Goal: Navigation & Orientation: Find specific page/section

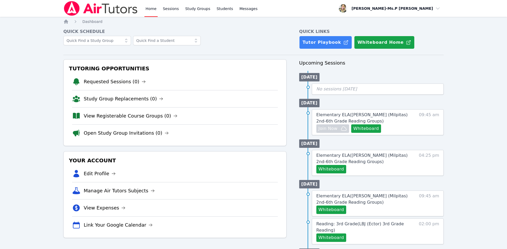
click at [180, 8] on div "Home Sessions Study Groups Students Messages" at bounding box center [201, 8] width 114 height 17
click at [173, 7] on link "Sessions" at bounding box center [171, 8] width 18 height 17
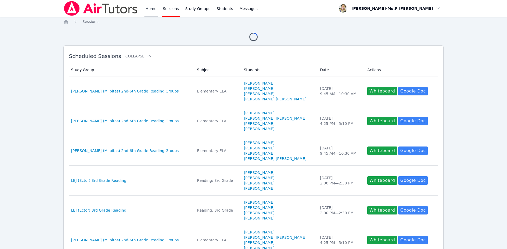
click at [147, 8] on link "Home" at bounding box center [150, 8] width 13 height 17
